Goal: Navigation & Orientation: Find specific page/section

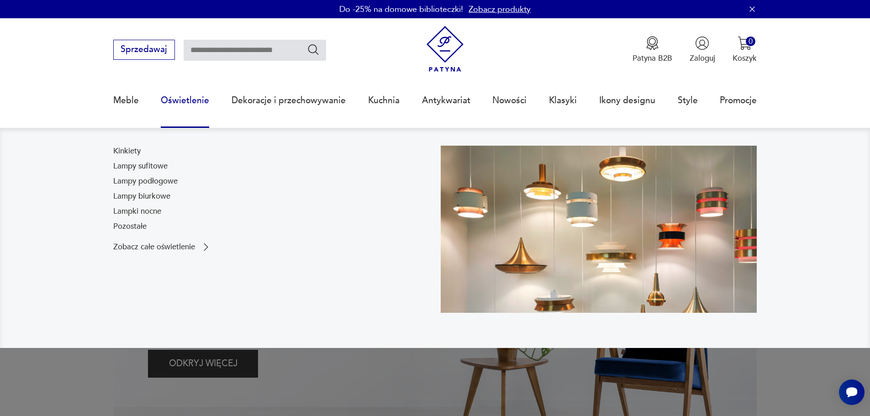
click at [192, 97] on link "Oświetlenie" at bounding box center [185, 100] width 48 height 42
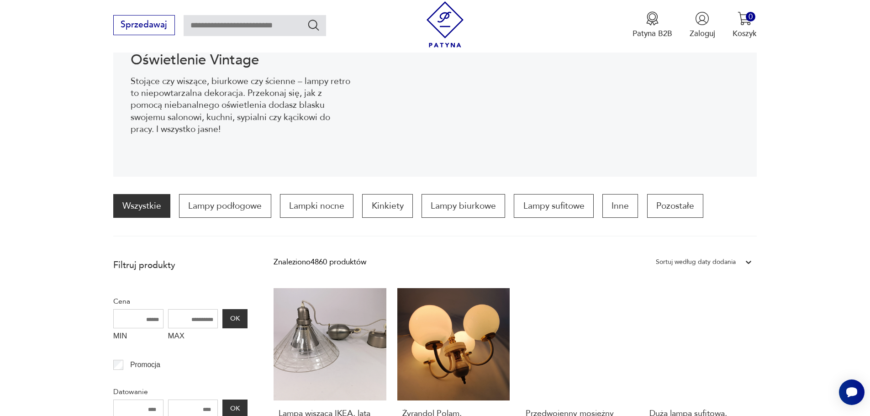
scroll to position [309, 0]
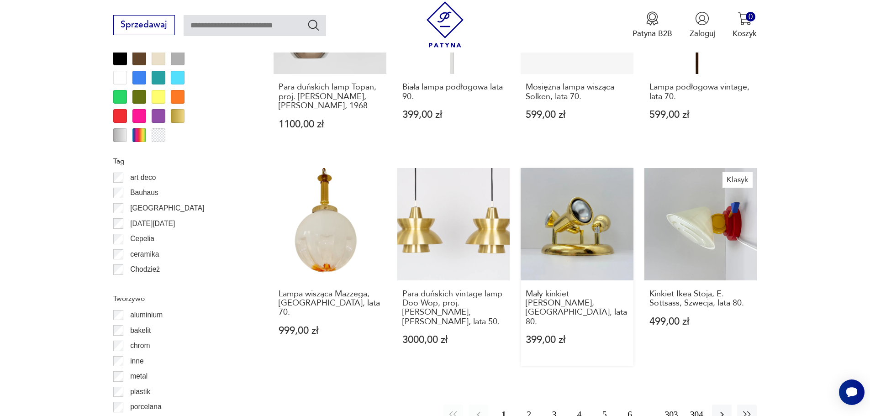
click at [557, 228] on link "Mały kinkiet [PERSON_NAME], [GEOGRAPHIC_DATA], lata 80. 399,00 zł" at bounding box center [576, 267] width 113 height 198
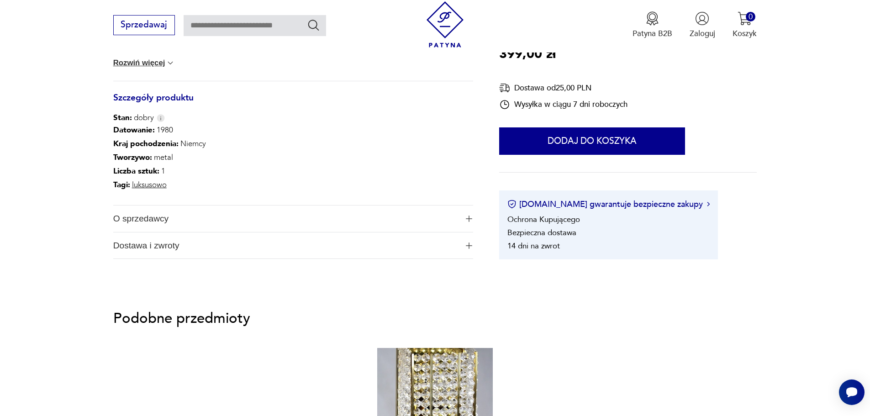
scroll to position [502, 0]
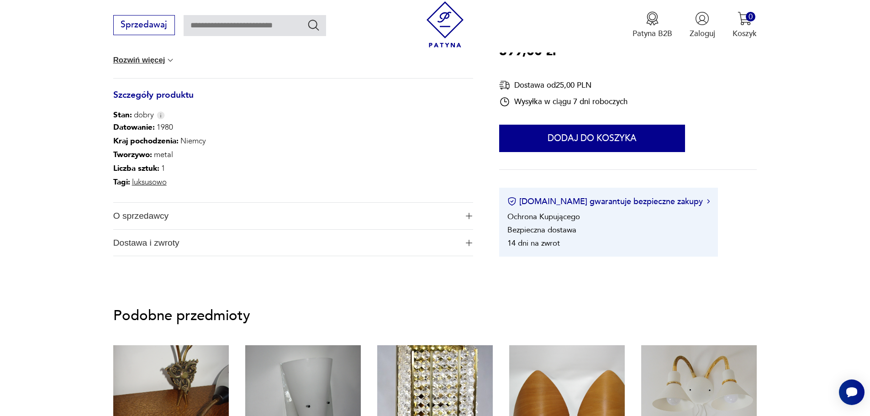
click at [466, 217] on img "button" at bounding box center [469, 216] width 6 height 6
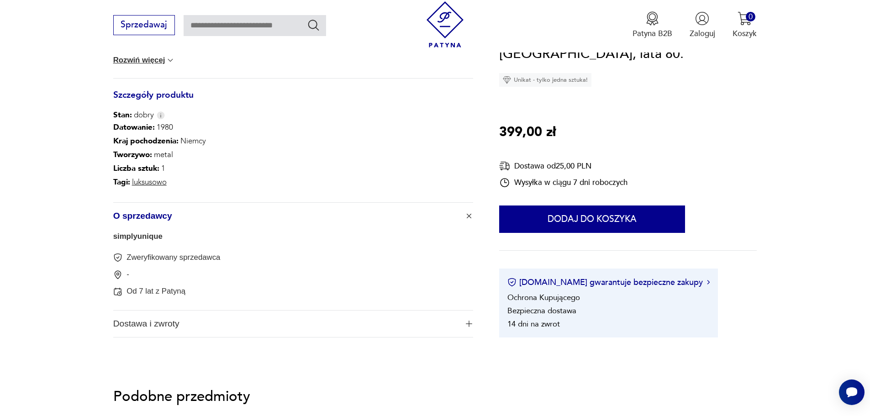
click at [138, 238] on link "simplyunique" at bounding box center [137, 236] width 49 height 9
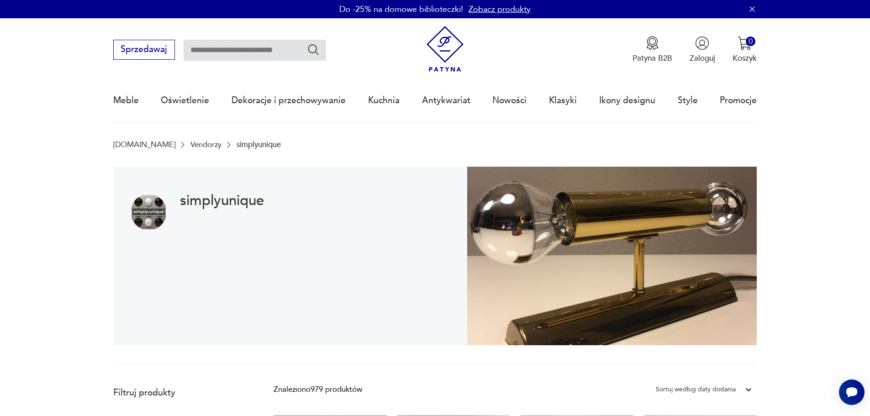
drag, startPoint x: 220, startPoint y: 200, endPoint x: 208, endPoint y: 201, distance: 11.9
click at [220, 200] on h1 "simplyunique" at bounding box center [222, 200] width 84 height 13
click at [158, 204] on img at bounding box center [149, 212] width 36 height 36
click at [190, 144] on link "Vendorzy" at bounding box center [205, 144] width 31 height 9
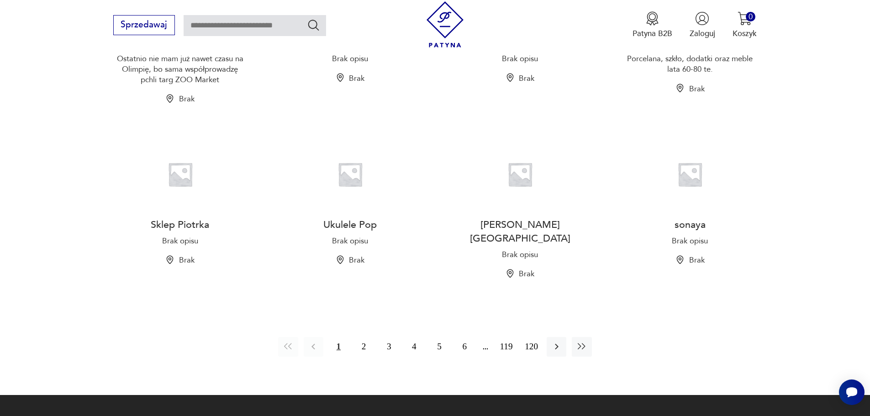
scroll to position [942, 0]
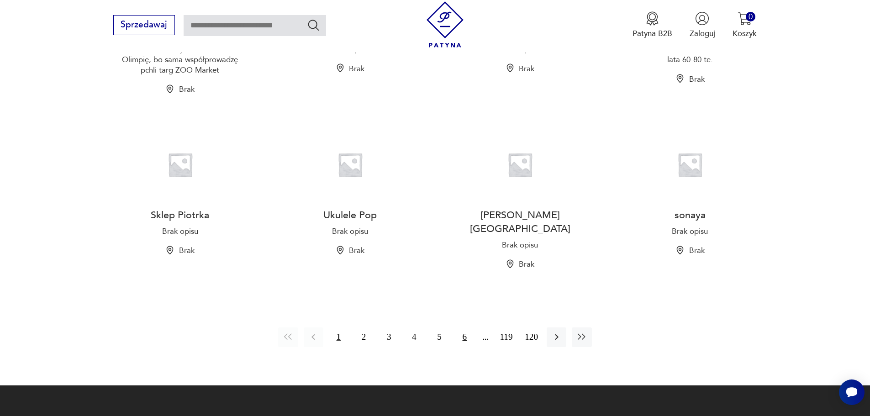
click at [465, 327] on button "6" at bounding box center [465, 337] width 20 height 20
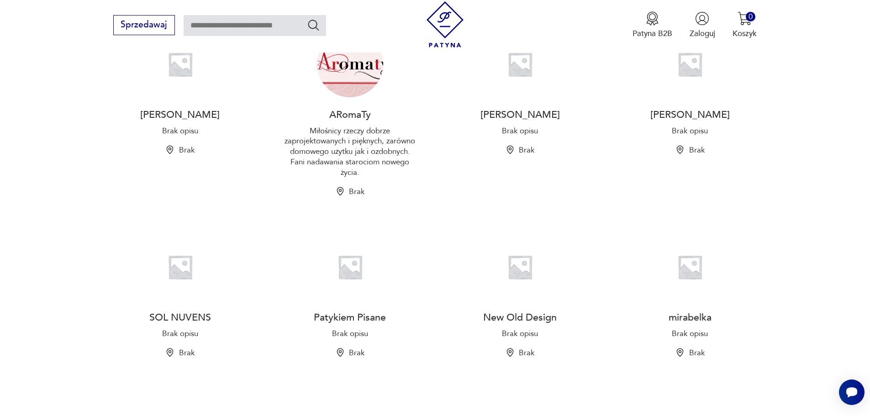
scroll to position [943, 0]
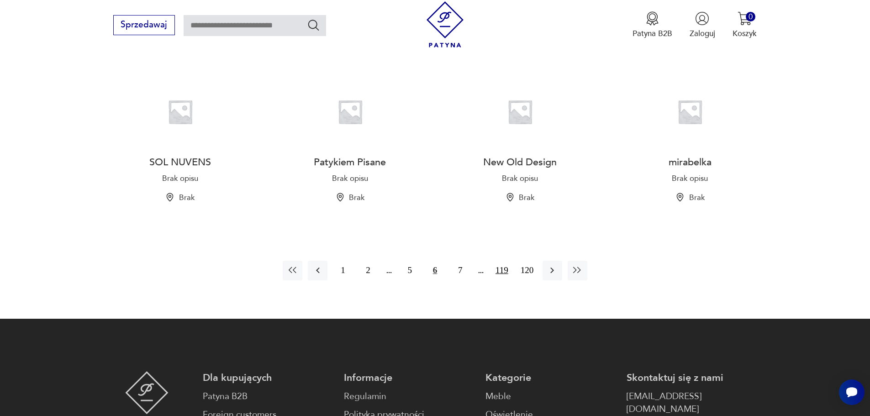
click at [505, 269] on button "119" at bounding box center [502, 271] width 20 height 20
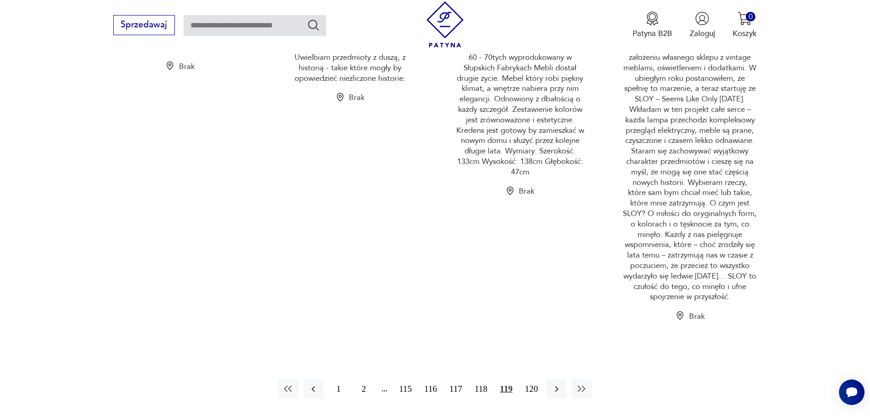
scroll to position [1369, 0]
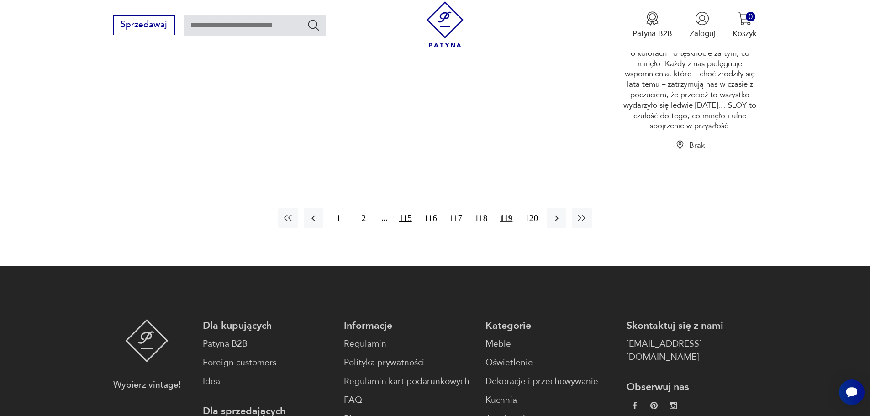
click at [405, 218] on button "115" at bounding box center [405, 218] width 20 height 20
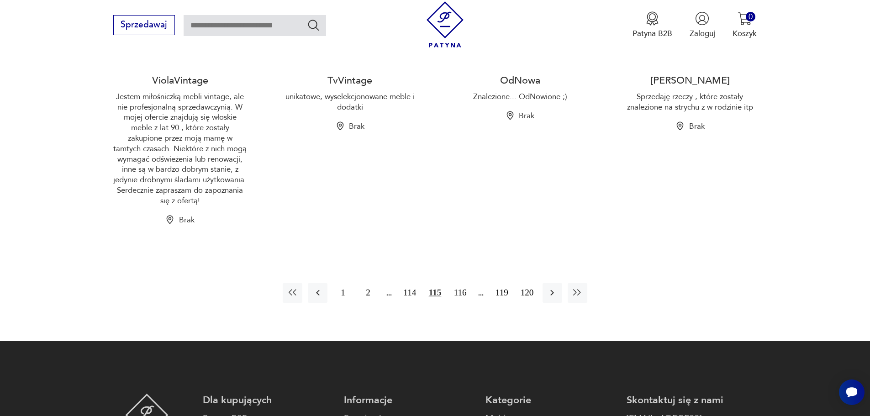
scroll to position [1171, 0]
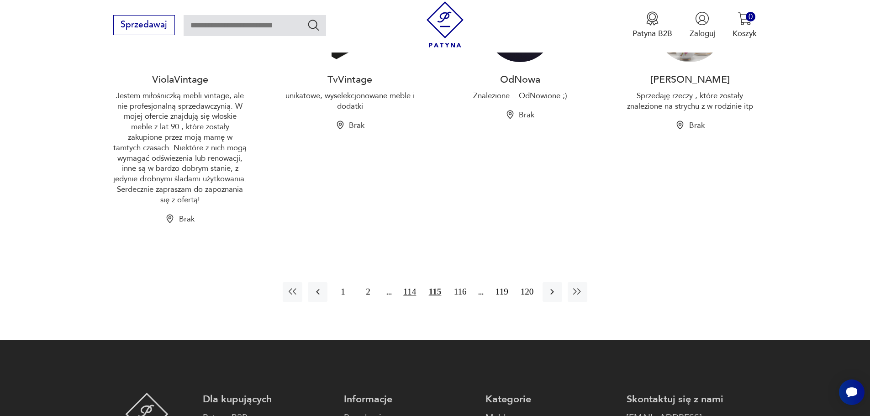
click at [408, 282] on button "114" at bounding box center [410, 292] width 20 height 20
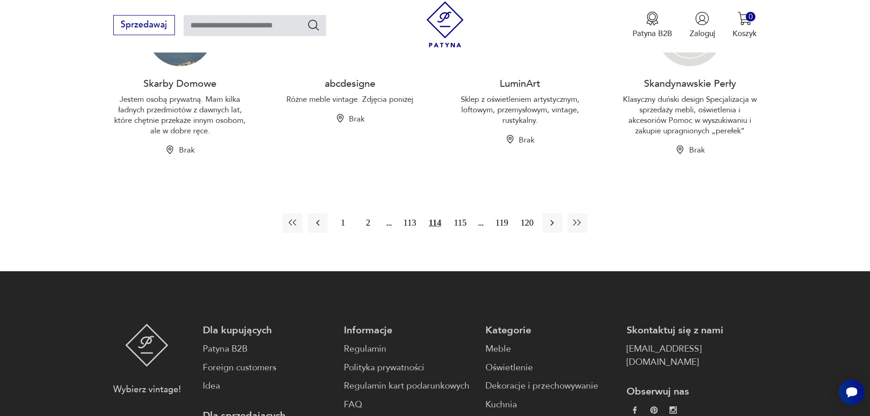
scroll to position [1445, 0]
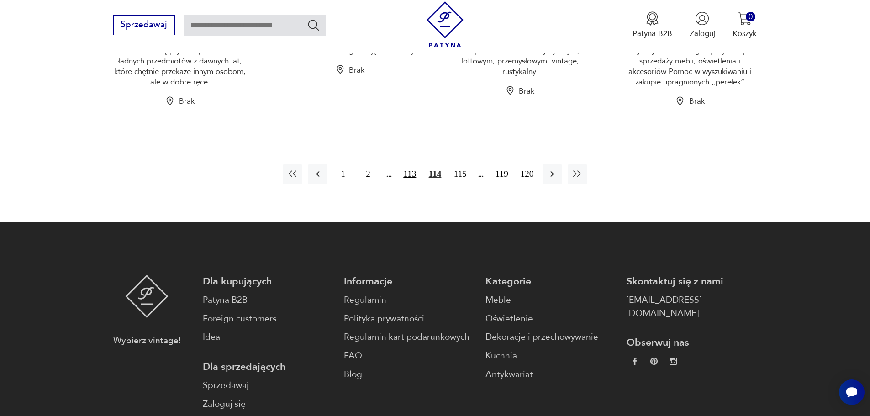
click at [411, 184] on button "113" at bounding box center [410, 174] width 20 height 20
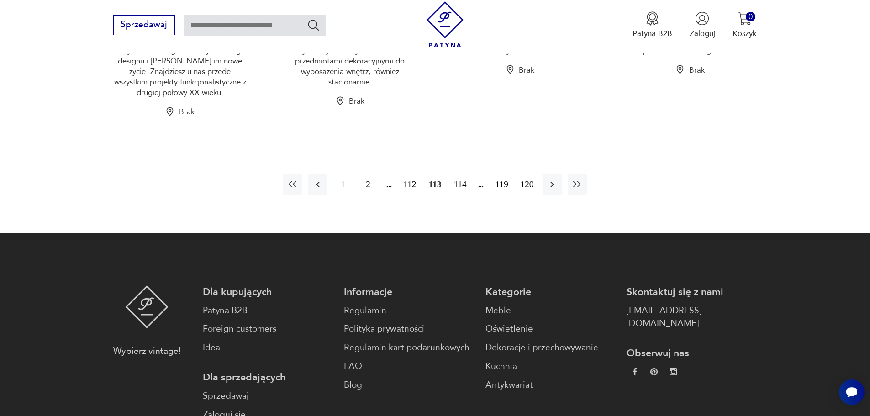
click at [409, 177] on button "112" at bounding box center [410, 184] width 20 height 20
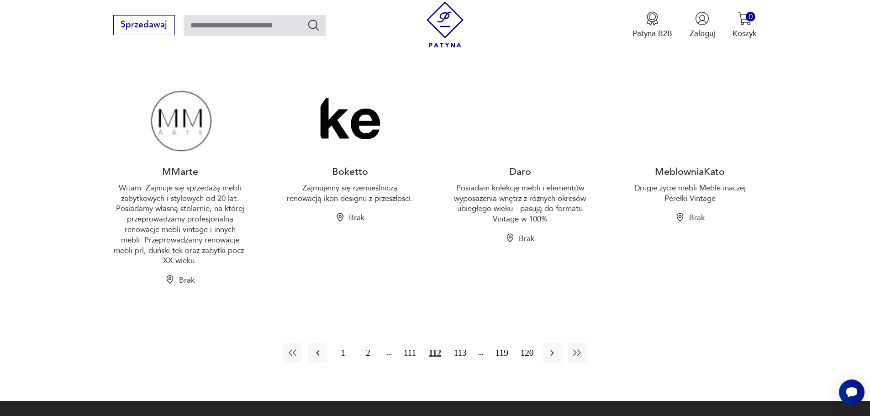
scroll to position [1216, 0]
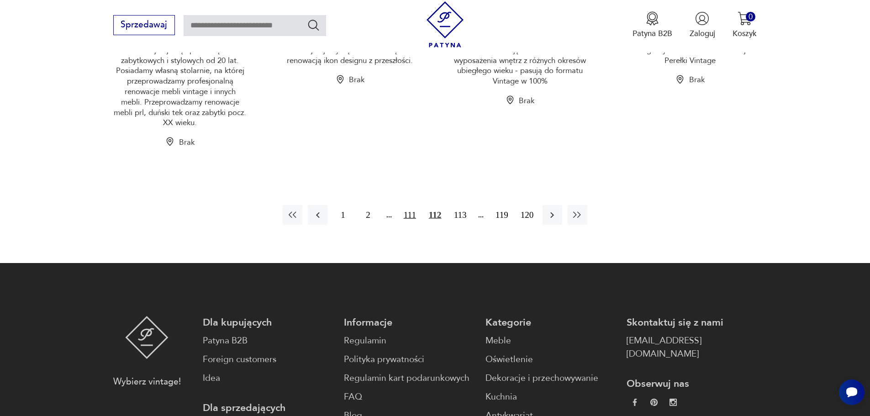
click at [410, 205] on button "111" at bounding box center [410, 215] width 20 height 20
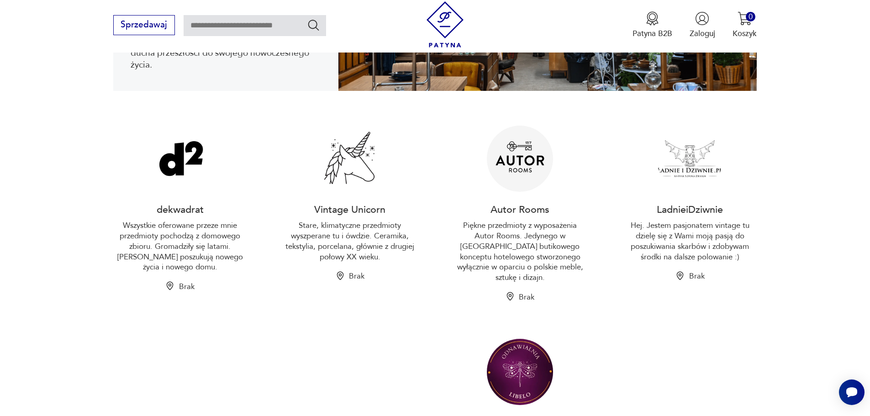
scroll to position [304, 0]
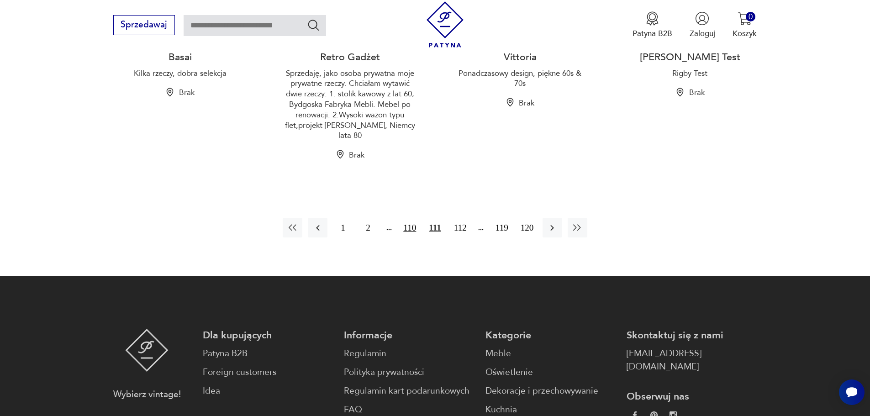
click at [411, 218] on button "110" at bounding box center [410, 228] width 20 height 20
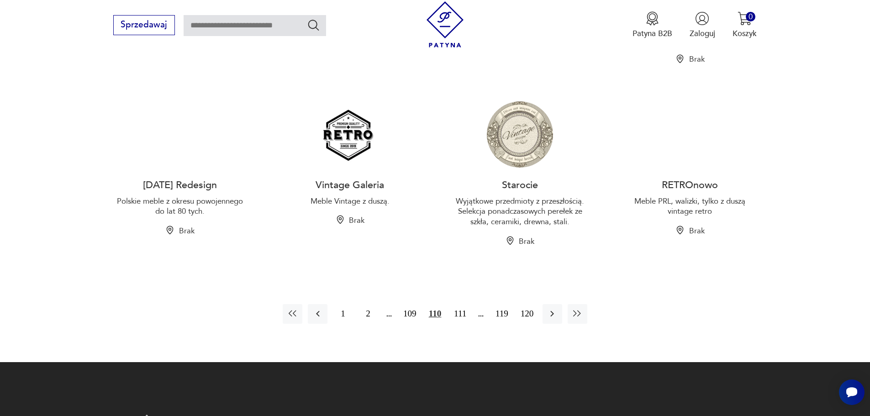
scroll to position [1034, 0]
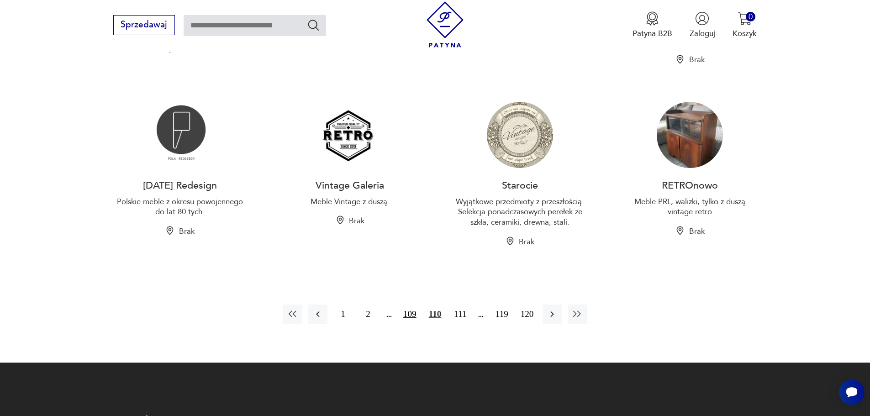
click at [409, 304] on button "109" at bounding box center [410, 314] width 20 height 20
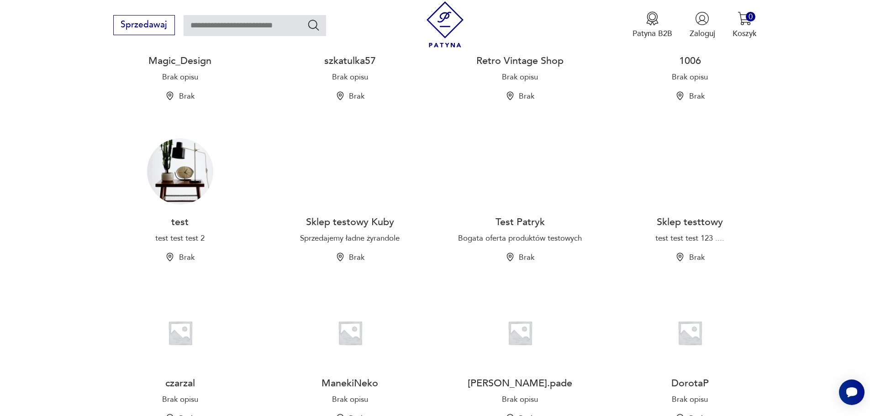
scroll to position [1262, 0]
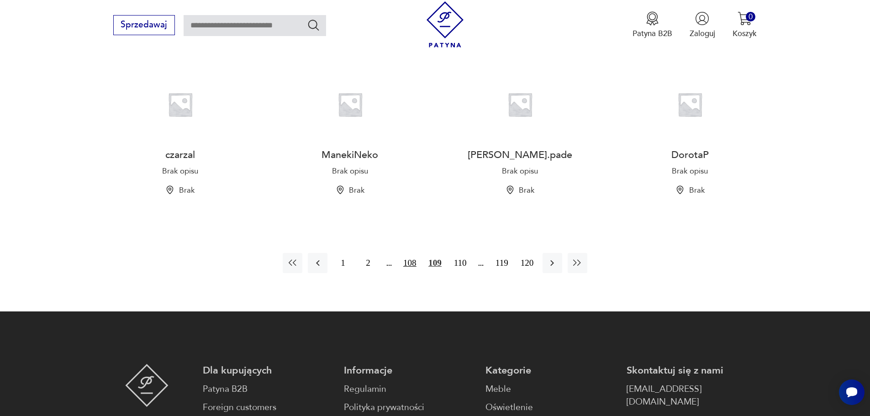
click at [408, 255] on button "108" at bounding box center [410, 263] width 20 height 20
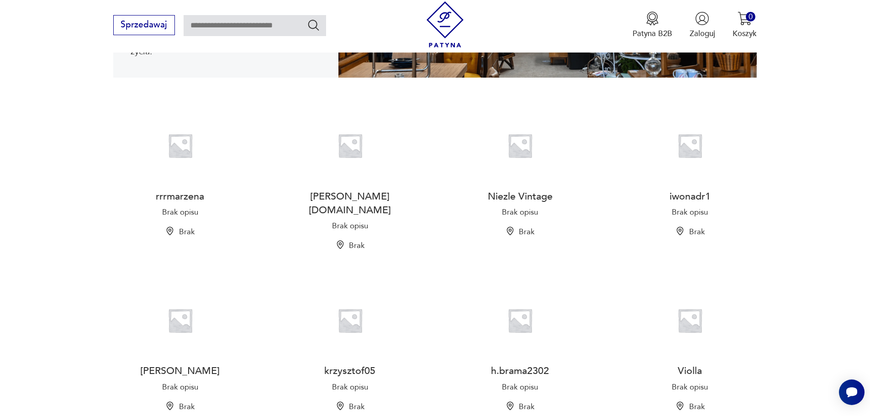
scroll to position [304, 0]
